Goal: Information Seeking & Learning: Check status

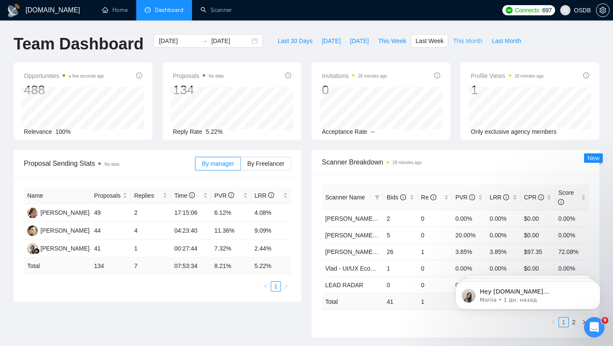
click at [462, 44] on span "This Month" at bounding box center [467, 40] width 29 height 9
type input "[DATE]"
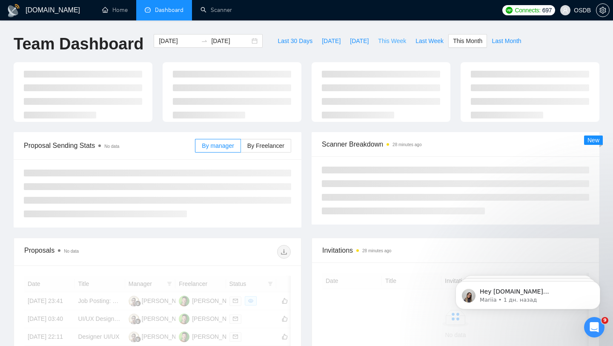
click at [398, 43] on span "This Week" at bounding box center [392, 40] width 28 height 9
type input "[DATE]"
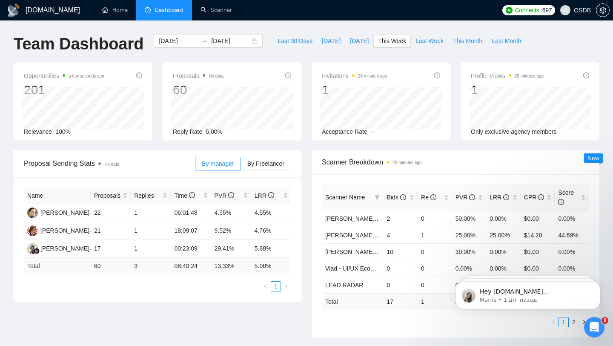
click at [578, 10] on span "OSDB" at bounding box center [582, 10] width 17 height 0
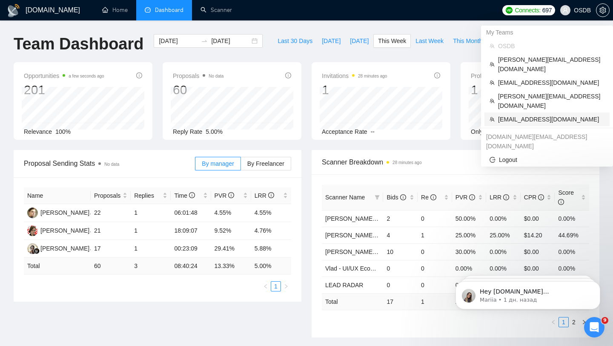
click at [529, 114] on span "[EMAIL_ADDRESS][DOMAIN_NAME]" at bounding box center [551, 118] width 106 height 9
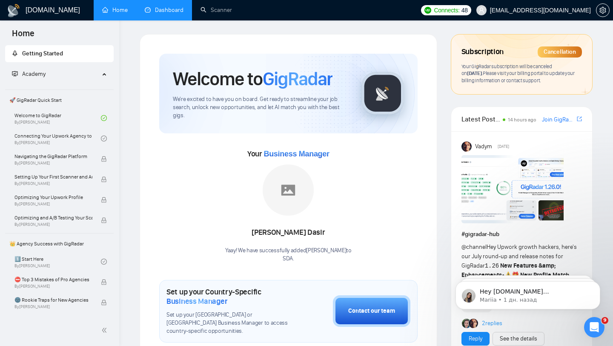
click at [178, 14] on link "Dashboard" at bounding box center [164, 9] width 39 height 7
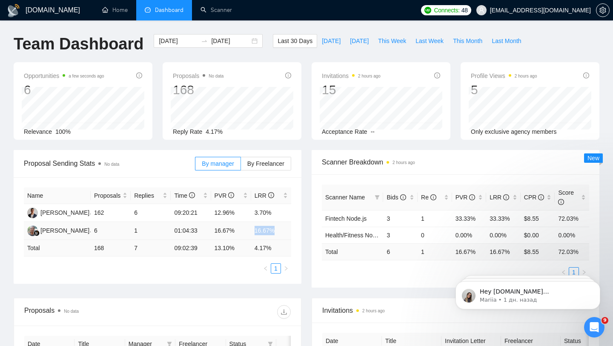
drag, startPoint x: 251, startPoint y: 230, endPoint x: 291, endPoint y: 231, distance: 40.0
click at [291, 231] on div "Name Proposals Replies Time PVR LRR [PERSON_NAME] 162 6 09:20:21 12.96% 3.70% […" at bounding box center [158, 230] width 288 height 106
click at [276, 229] on td "16.67%" at bounding box center [271, 231] width 40 height 18
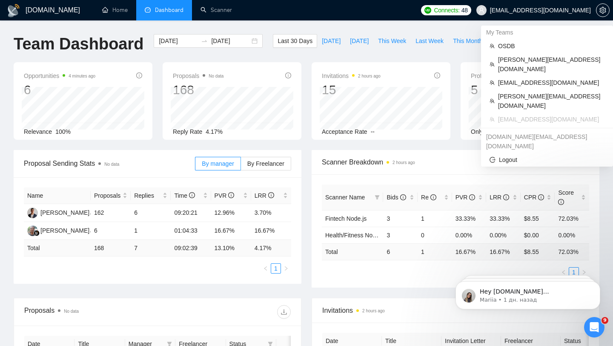
click at [550, 10] on span "[EMAIL_ADDRESS][DOMAIN_NAME]" at bounding box center [540, 10] width 101 height 0
click at [527, 46] on span "OSDB" at bounding box center [551, 45] width 106 height 9
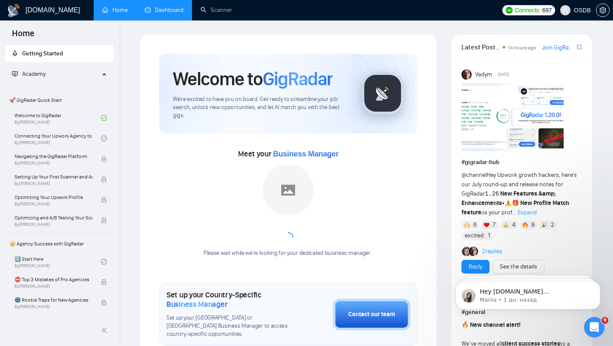
click at [152, 9] on link "Dashboard" at bounding box center [164, 9] width 39 height 7
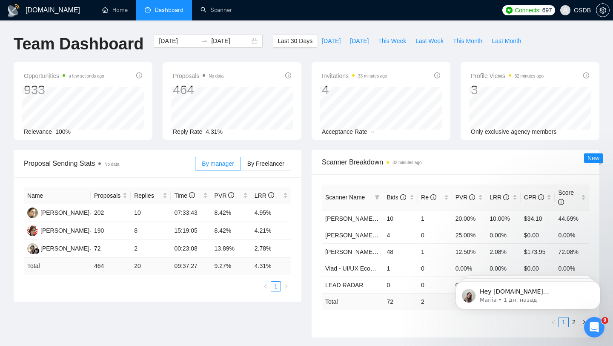
click at [425, 48] on div "Last 30 Days [DATE] [DATE] This Week Last Week This Month Last Month" at bounding box center [399, 48] width 263 height 28
click at [427, 42] on span "Last Week" at bounding box center [429, 40] width 28 height 9
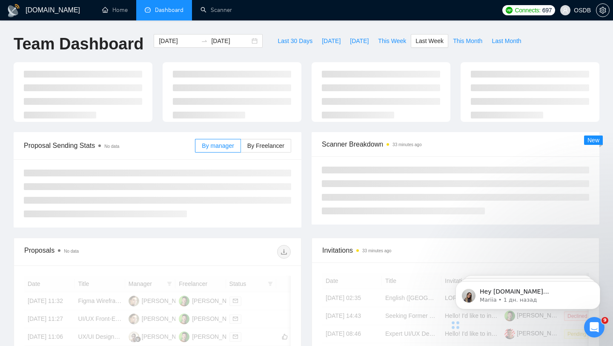
type input "[DATE]"
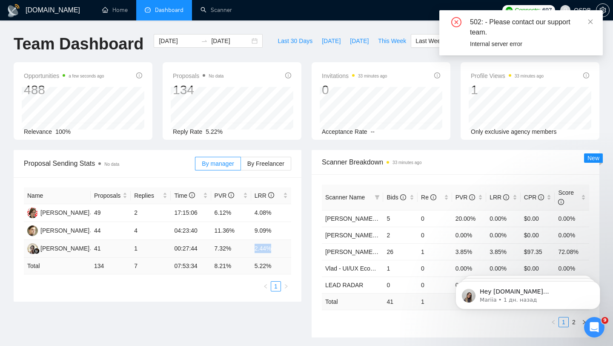
drag, startPoint x: 249, startPoint y: 245, endPoint x: 272, endPoint y: 246, distance: 23.0
click at [272, 246] on tr "[PERSON_NAME] 41 1 00:27:44 7.32% 2.44%" at bounding box center [157, 249] width 267 height 18
drag, startPoint x: 254, startPoint y: 231, endPoint x: 281, endPoint y: 231, distance: 26.8
click at [281, 231] on td "9.09%" at bounding box center [271, 231] width 40 height 18
drag, startPoint x: 251, startPoint y: 211, endPoint x: 280, endPoint y: 211, distance: 29.4
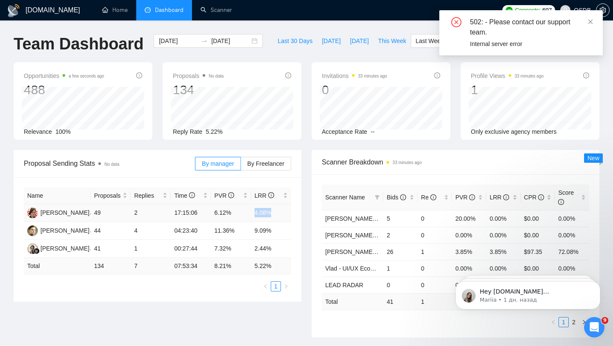
click at [280, 211] on td "4.08%" at bounding box center [271, 213] width 40 height 18
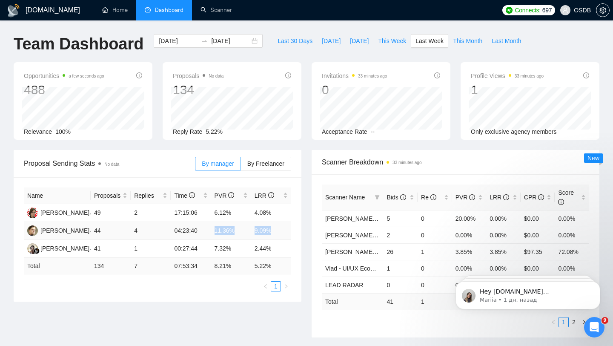
drag, startPoint x: 246, startPoint y: 224, endPoint x: 282, endPoint y: 229, distance: 35.6
click at [282, 229] on tr "[PERSON_NAME] 44 4 04:23:40 11.36% 9.09%" at bounding box center [157, 231] width 267 height 18
click at [267, 229] on td "9.09%" at bounding box center [271, 231] width 40 height 18
click at [387, 38] on span "This Week" at bounding box center [392, 40] width 28 height 9
type input "[DATE]"
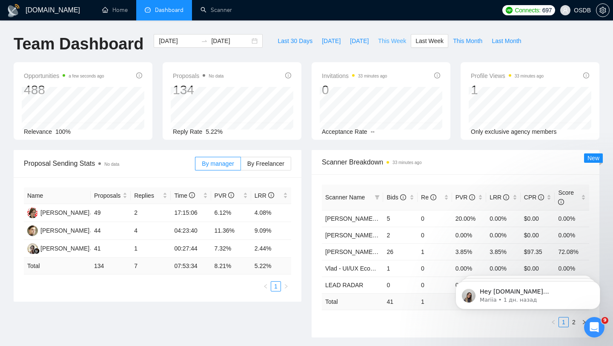
type input "[DATE]"
drag, startPoint x: 169, startPoint y: 244, endPoint x: 200, endPoint y: 243, distance: 31.5
click at [200, 243] on tr "[PERSON_NAME] 17 1 00:23:09 29.41% 5.88%" at bounding box center [157, 249] width 267 height 18
drag, startPoint x: 172, startPoint y: 227, endPoint x: 221, endPoint y: 228, distance: 48.9
click at [221, 228] on tr "[PERSON_NAME] 21 1 18:09:07 9.52% 4.76%" at bounding box center [157, 231] width 267 height 18
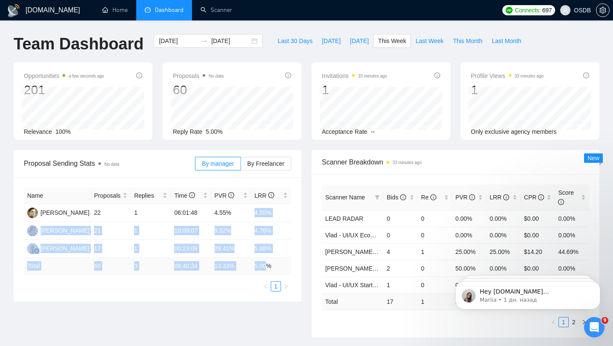
drag, startPoint x: 249, startPoint y: 216, endPoint x: 267, endPoint y: 267, distance: 54.8
click at [267, 267] on table "Name Proposals Replies Time PVR LRR [PERSON_NAME] 22 1 06:01:48 4.55% 4.55% [PE…" at bounding box center [157, 230] width 267 height 87
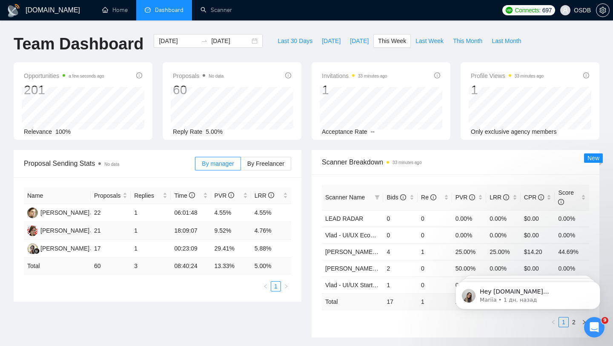
click at [254, 234] on td "4.76%" at bounding box center [271, 231] width 40 height 18
click at [438, 40] on span "Last Week" at bounding box center [429, 40] width 28 height 9
type input "[DATE]"
drag, startPoint x: 251, startPoint y: 230, endPoint x: 269, endPoint y: 230, distance: 18.3
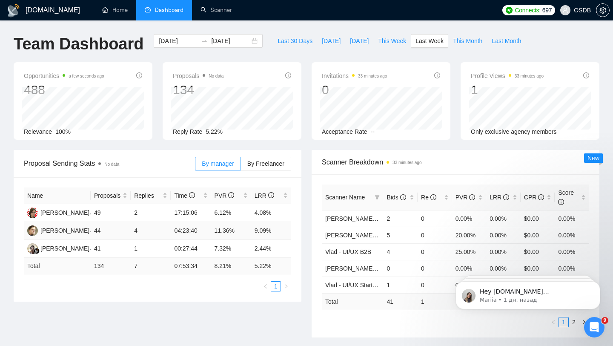
click at [269, 230] on td "9.09%" at bounding box center [271, 231] width 40 height 18
drag, startPoint x: 277, startPoint y: 232, endPoint x: 237, endPoint y: 225, distance: 40.7
click at [237, 224] on tr "[PERSON_NAME] 44 4 04:23:40 11.36% 9.09%" at bounding box center [157, 231] width 267 height 18
click at [197, 242] on td "00:27:44" at bounding box center [191, 249] width 40 height 18
drag, startPoint x: 206, startPoint y: 246, endPoint x: 235, endPoint y: 246, distance: 28.5
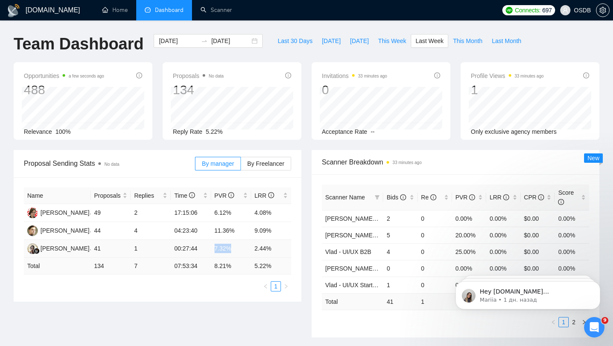
click at [235, 246] on tr "[PERSON_NAME] 41 1 00:27:44 7.32% 2.44%" at bounding box center [157, 249] width 267 height 18
